Goal: Navigation & Orientation: Find specific page/section

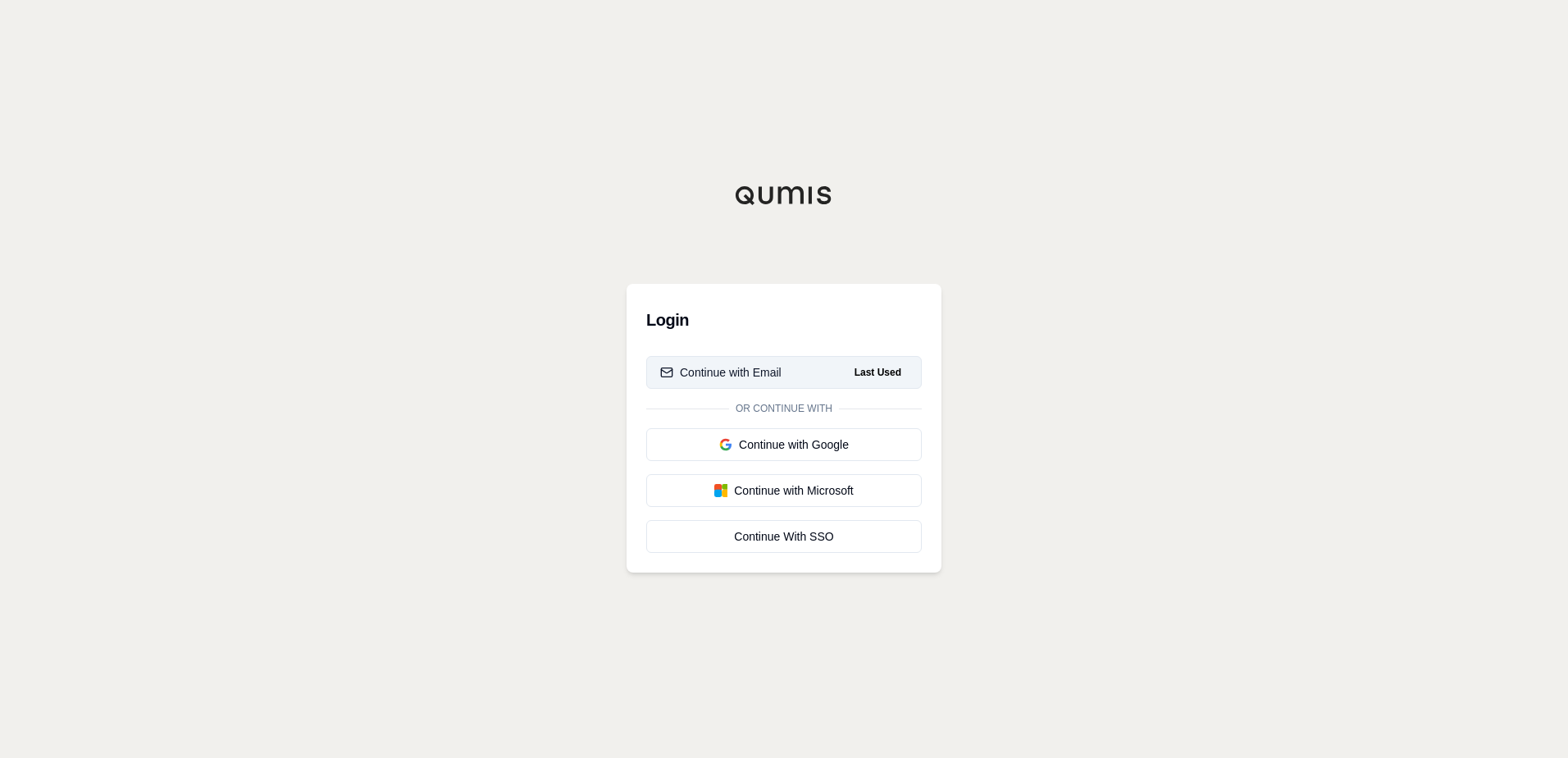
click at [715, 375] on div "Continue with Email" at bounding box center [720, 373] width 121 height 16
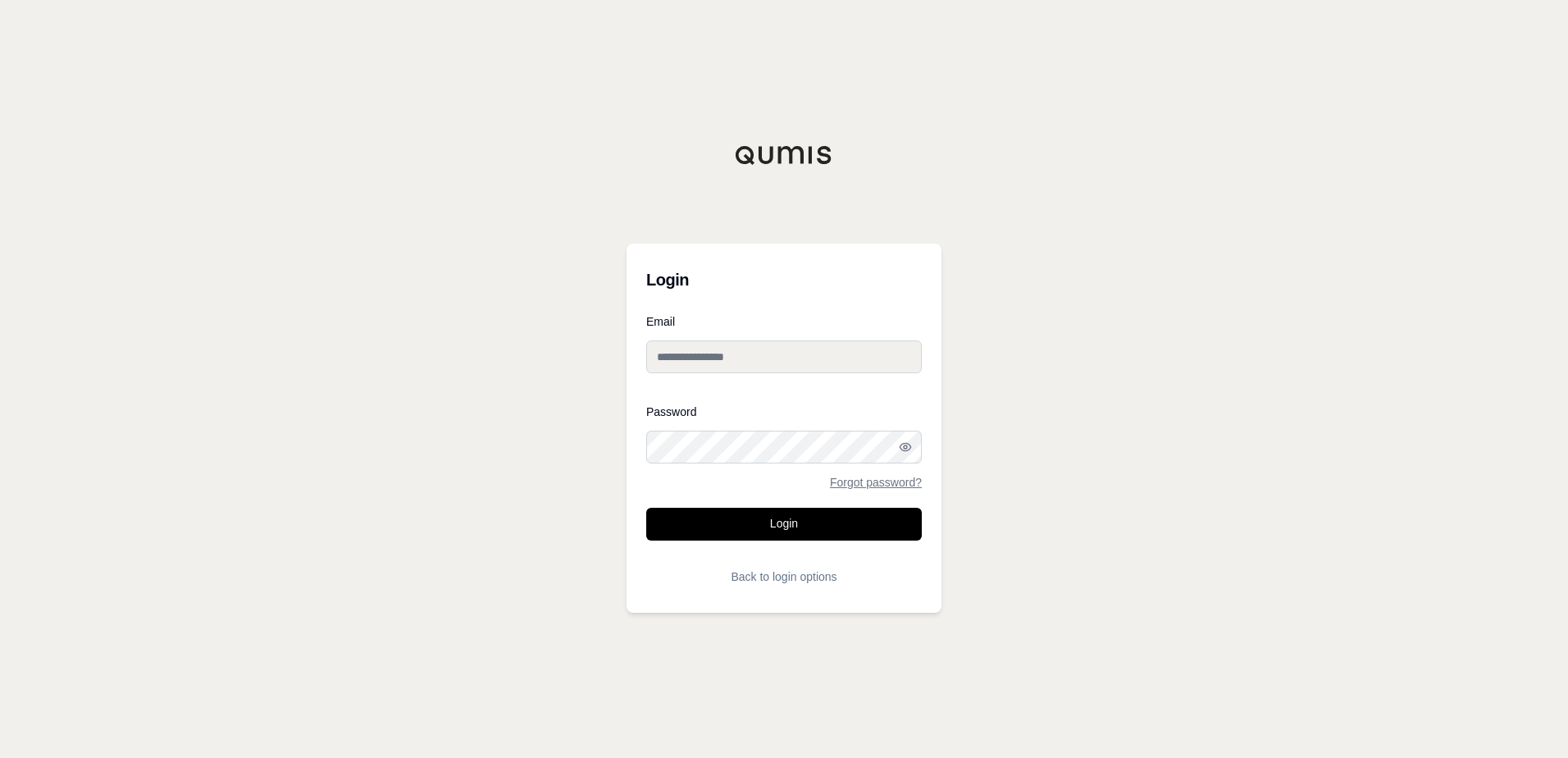
click at [719, 355] on input "Email" at bounding box center [784, 357] width 276 height 33
type input "**********"
click at [647, 507] on button "Login" at bounding box center [784, 524] width 276 height 33
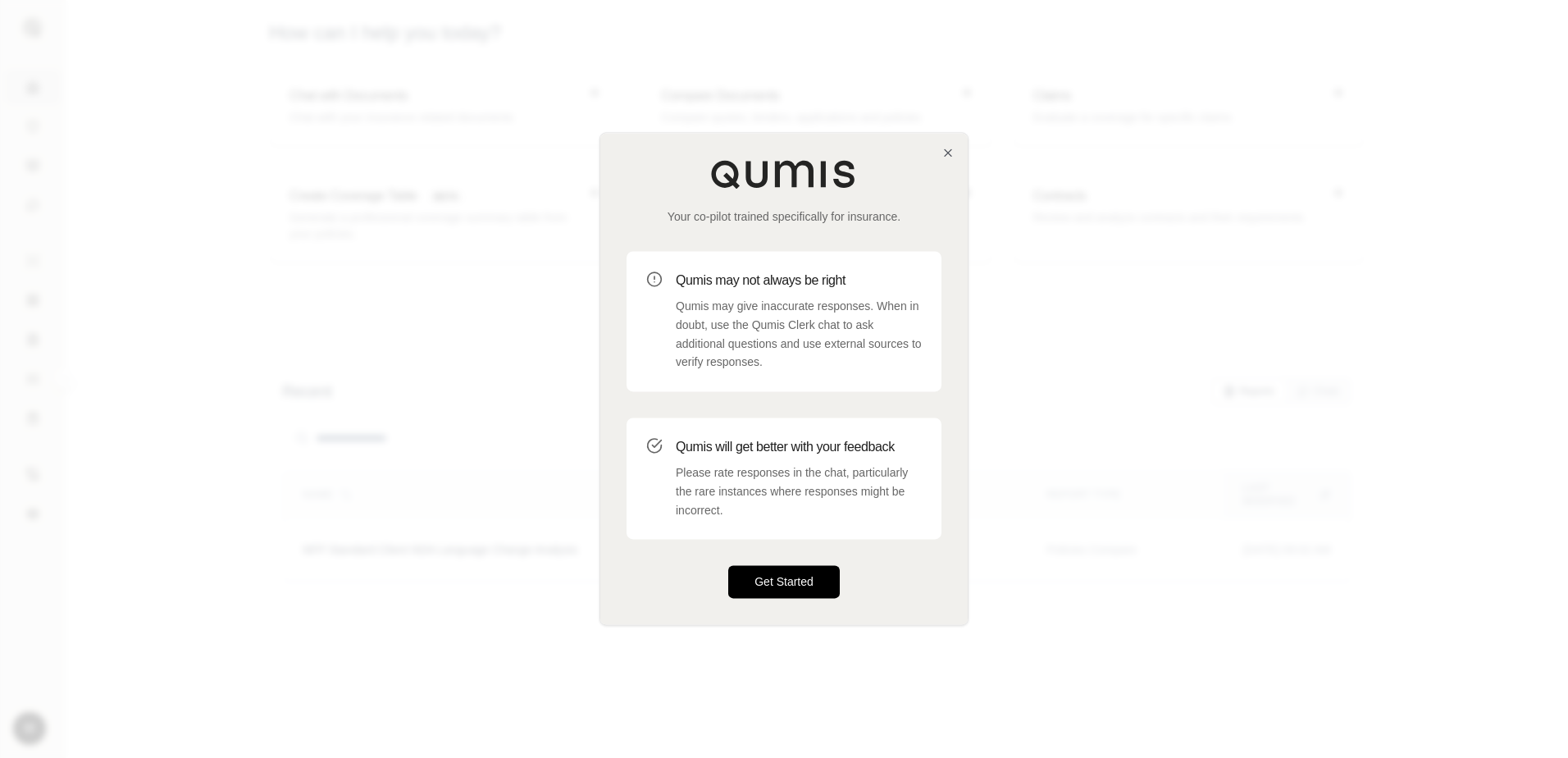
click at [745, 582] on button "Get Started" at bounding box center [784, 582] width 111 height 33
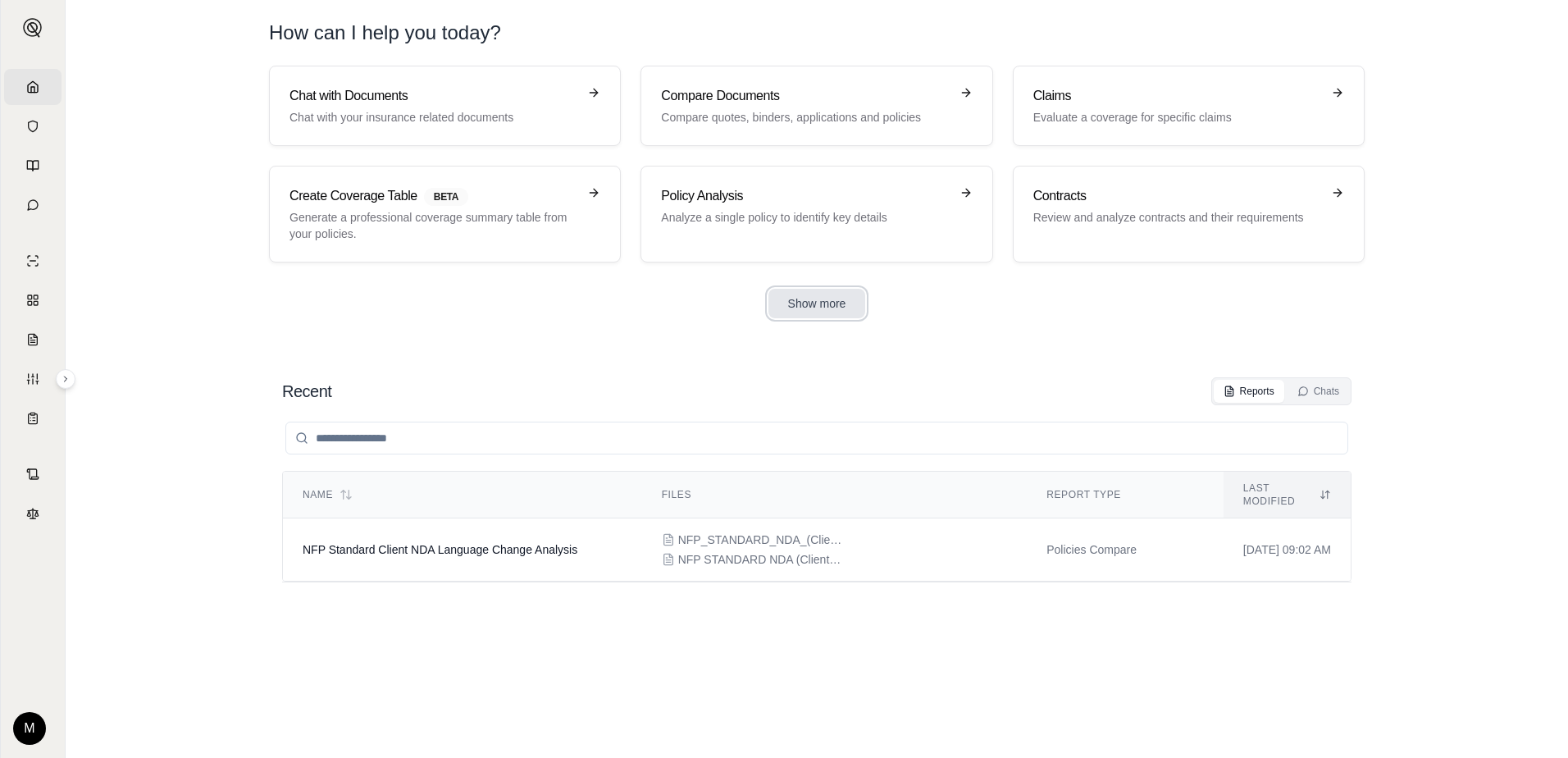
click at [788, 307] on button "Show more" at bounding box center [817, 303] width 98 height 30
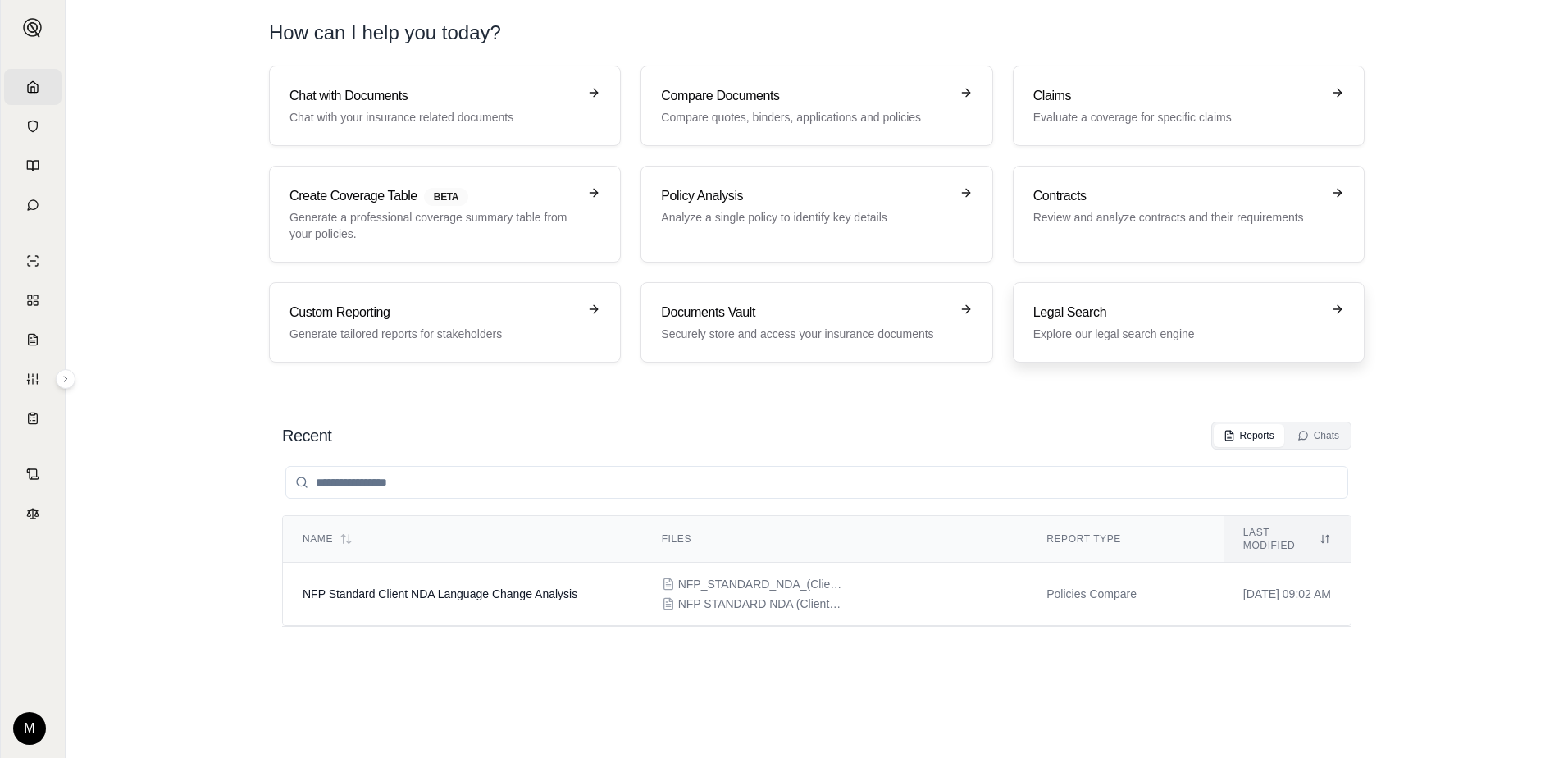
click at [1114, 331] on p "Explore our legal search engine" at bounding box center [1177, 334] width 288 height 16
